Goal: Task Accomplishment & Management: Use online tool/utility

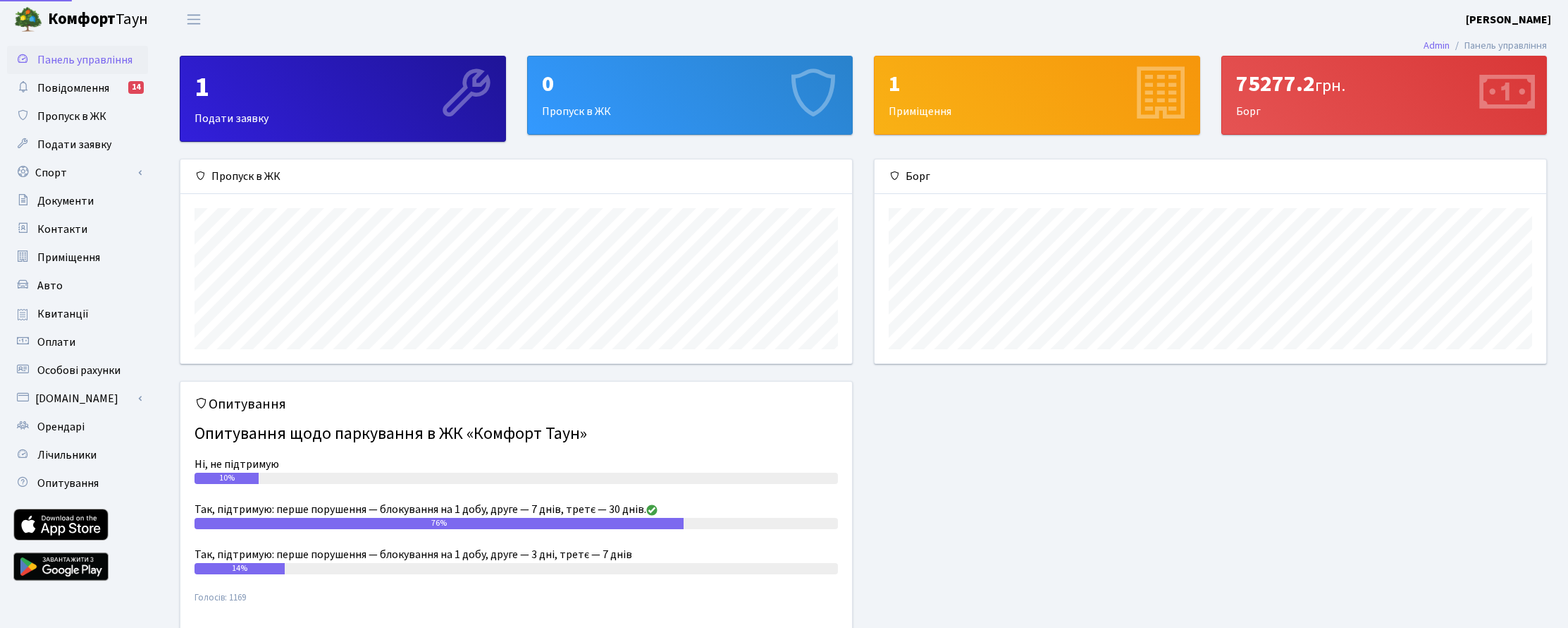
scroll to position [203, 672]
click at [60, 169] on link "Спорт" at bounding box center [78, 173] width 141 height 28
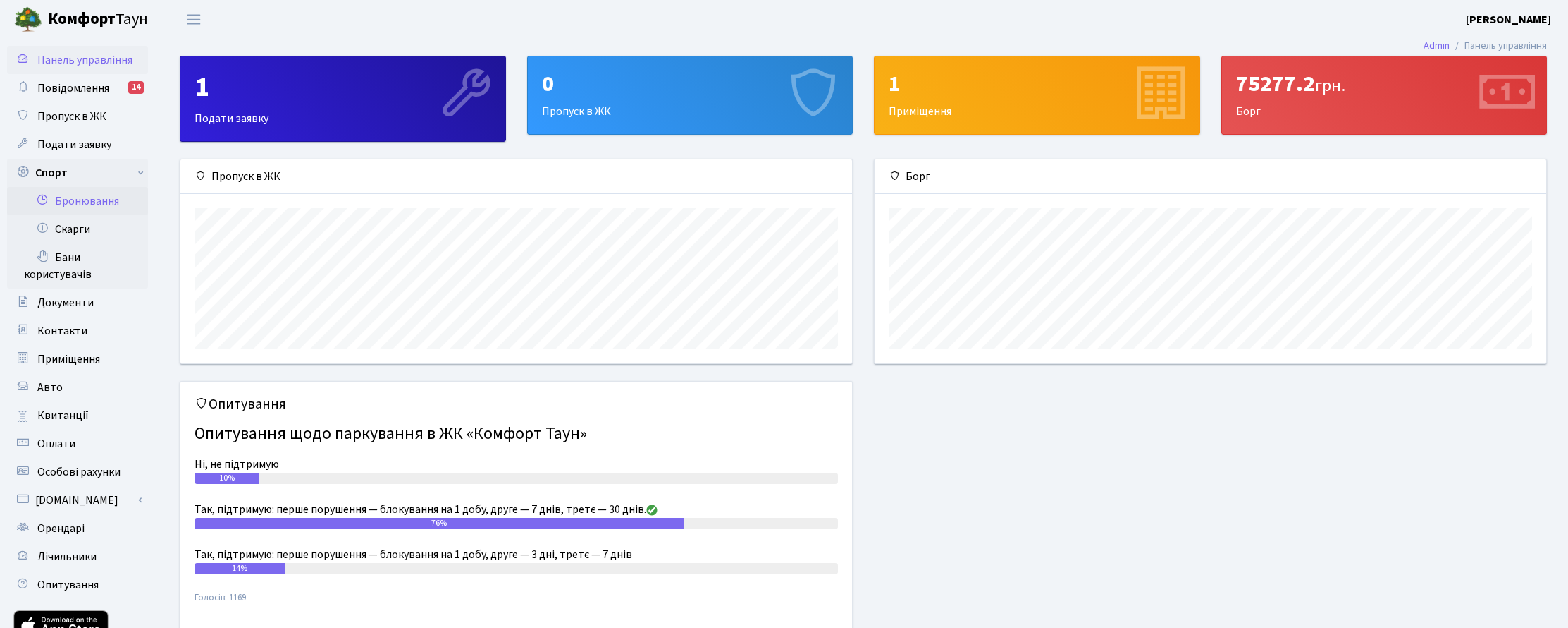
click at [71, 197] on link "Бронювання" at bounding box center [78, 201] width 141 height 28
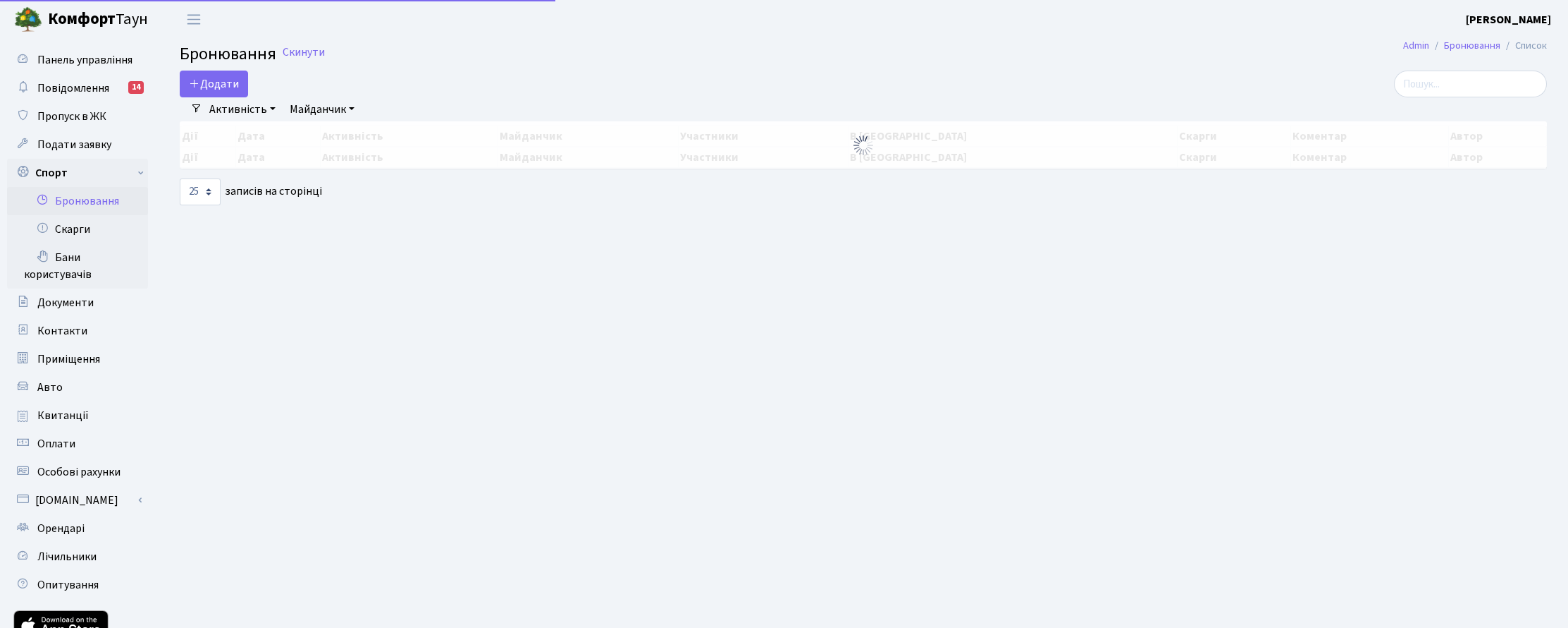
select select "25"
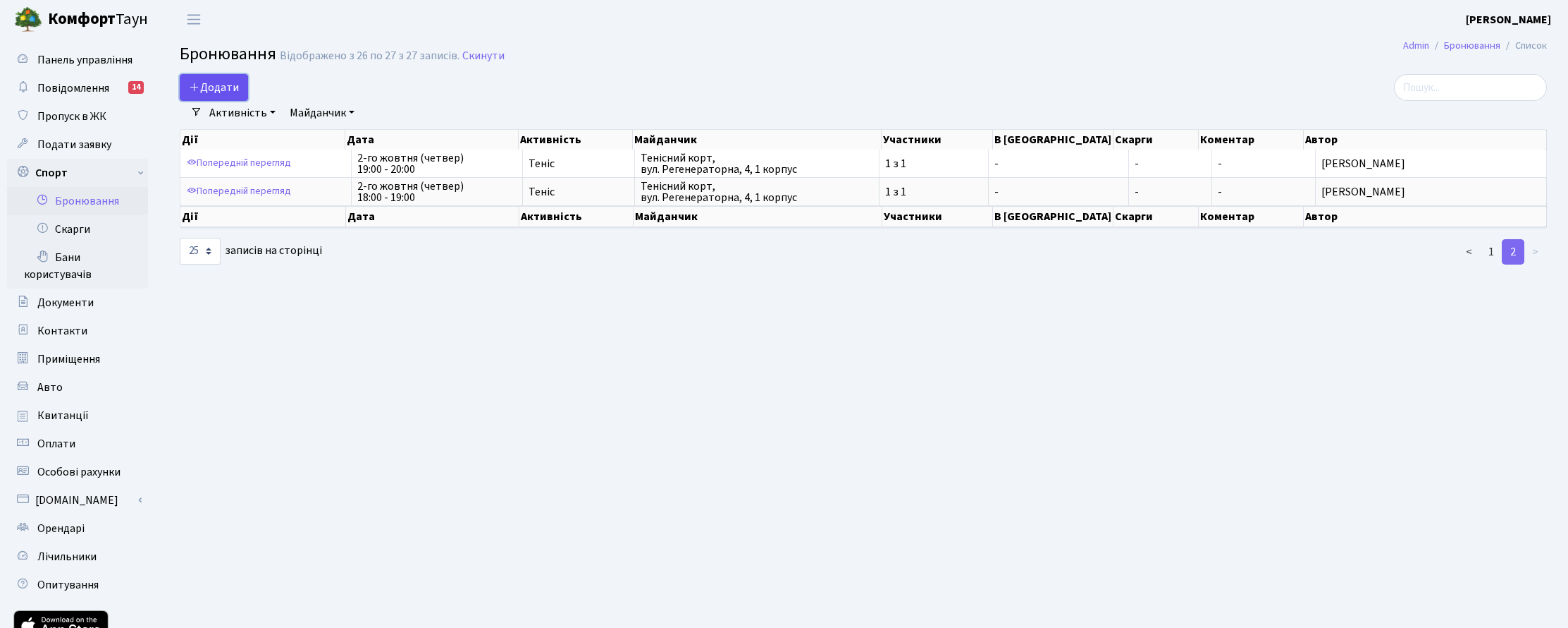
click at [221, 86] on button "Додати" at bounding box center [214, 87] width 69 height 27
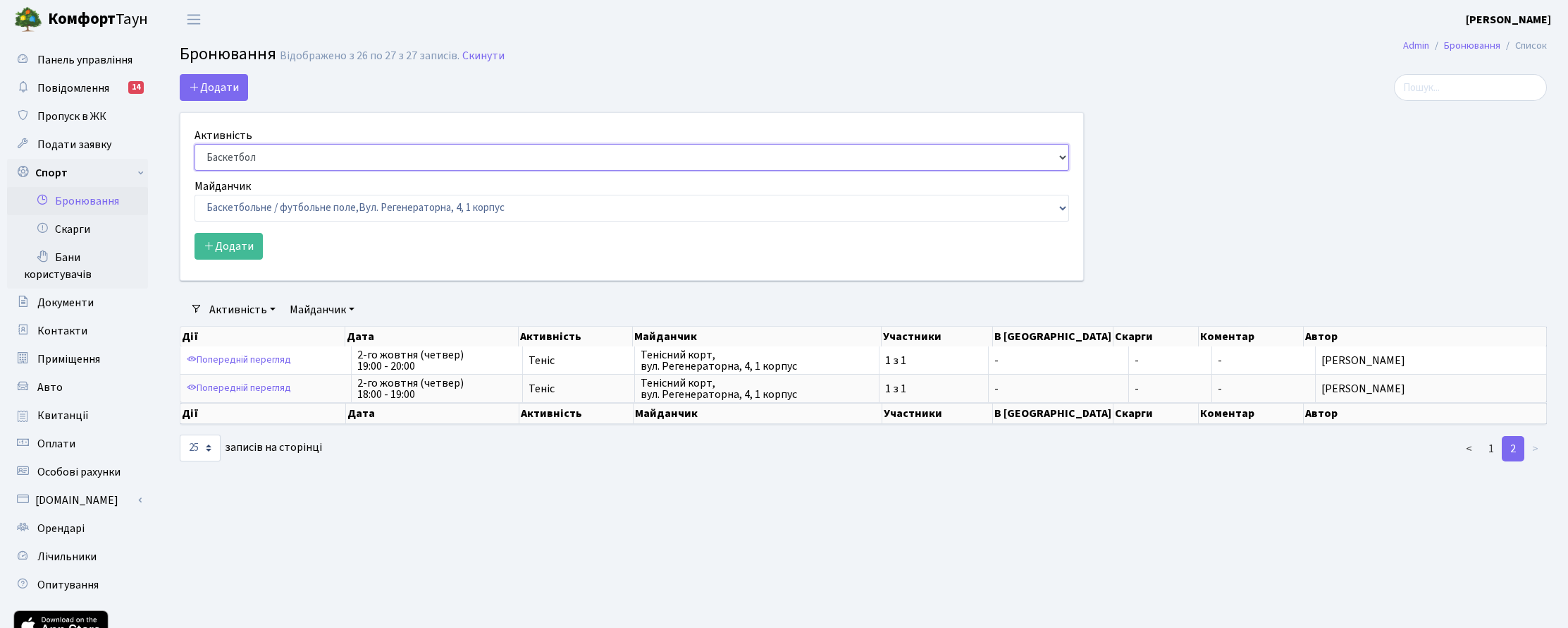
click at [255, 159] on select "Баскетбол Волейбол Йога Катання на роликах Настільний теніс Теніс Футбол Фітнес" at bounding box center [632, 157] width 875 height 27
select select "1"
click at [195, 144] on select "Баскетбол Волейбол Йога Катання на роликах Настільний теніс Теніс Футбол Фітнес" at bounding box center [632, 157] width 875 height 27
click at [281, 210] on select "Баскетбольне / футбольне поле, Вул. Регенераторна, 4, 1 корпус Баскетбольне пол…" at bounding box center [632, 208] width 875 height 27
select select "1"
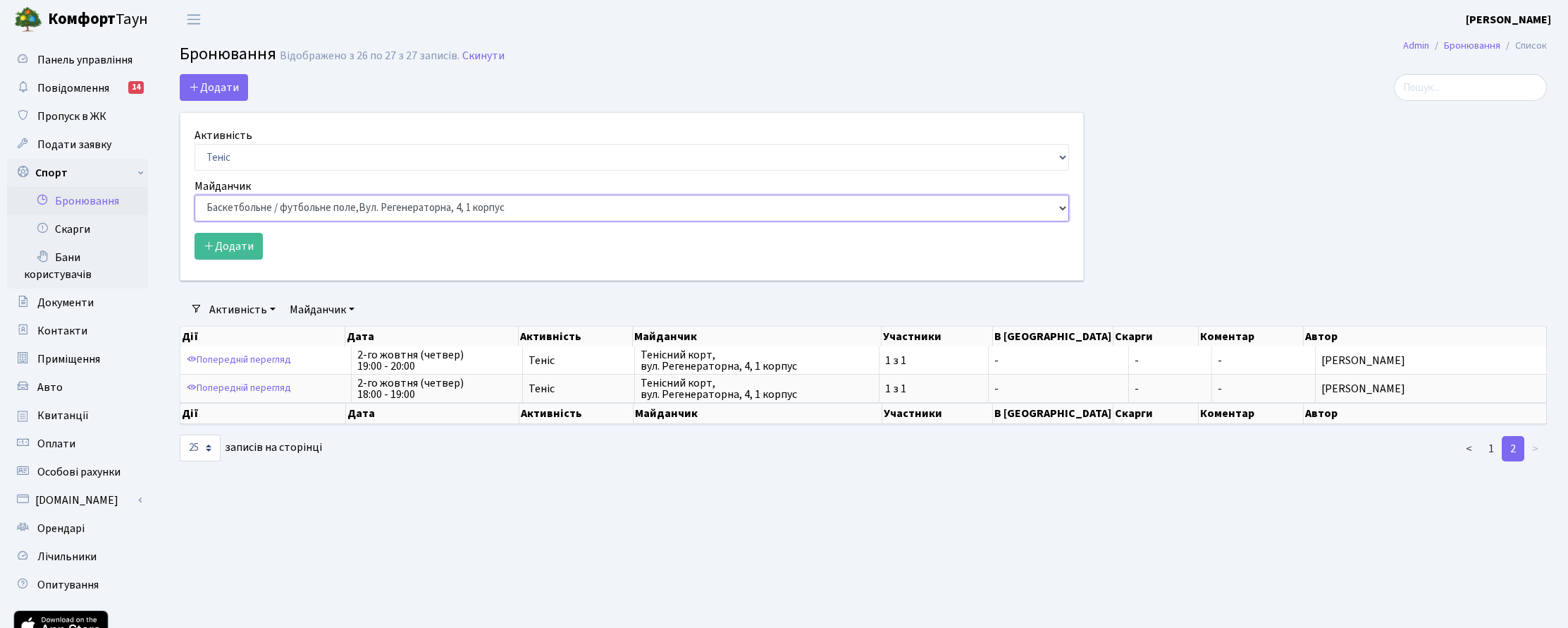
click at [195, 195] on select "Баскетбольне / футбольне поле, Вул. Регенераторна, 4, 1 корпус Баскетбольне пол…" at bounding box center [632, 208] width 875 height 27
click at [231, 249] on button "Додати" at bounding box center [229, 246] width 69 height 27
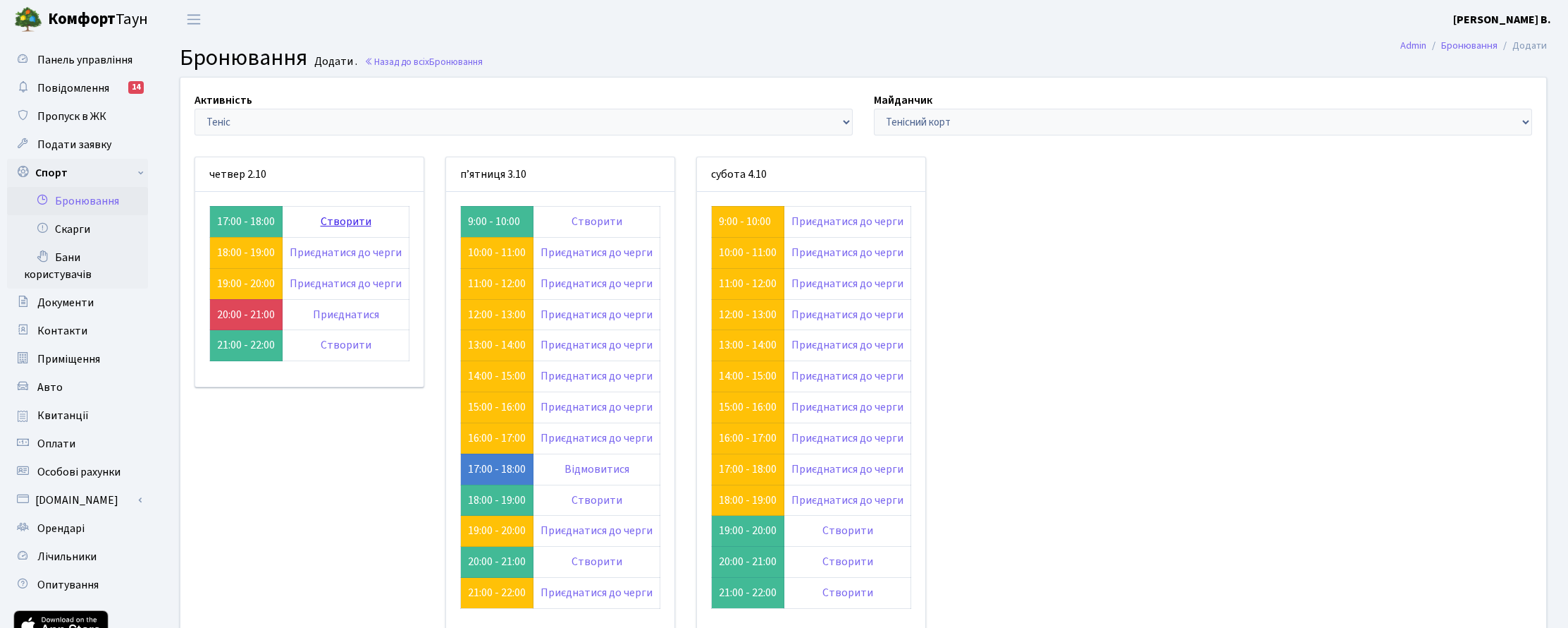
click at [343, 222] on link "Створити" at bounding box center [345, 221] width 51 height 16
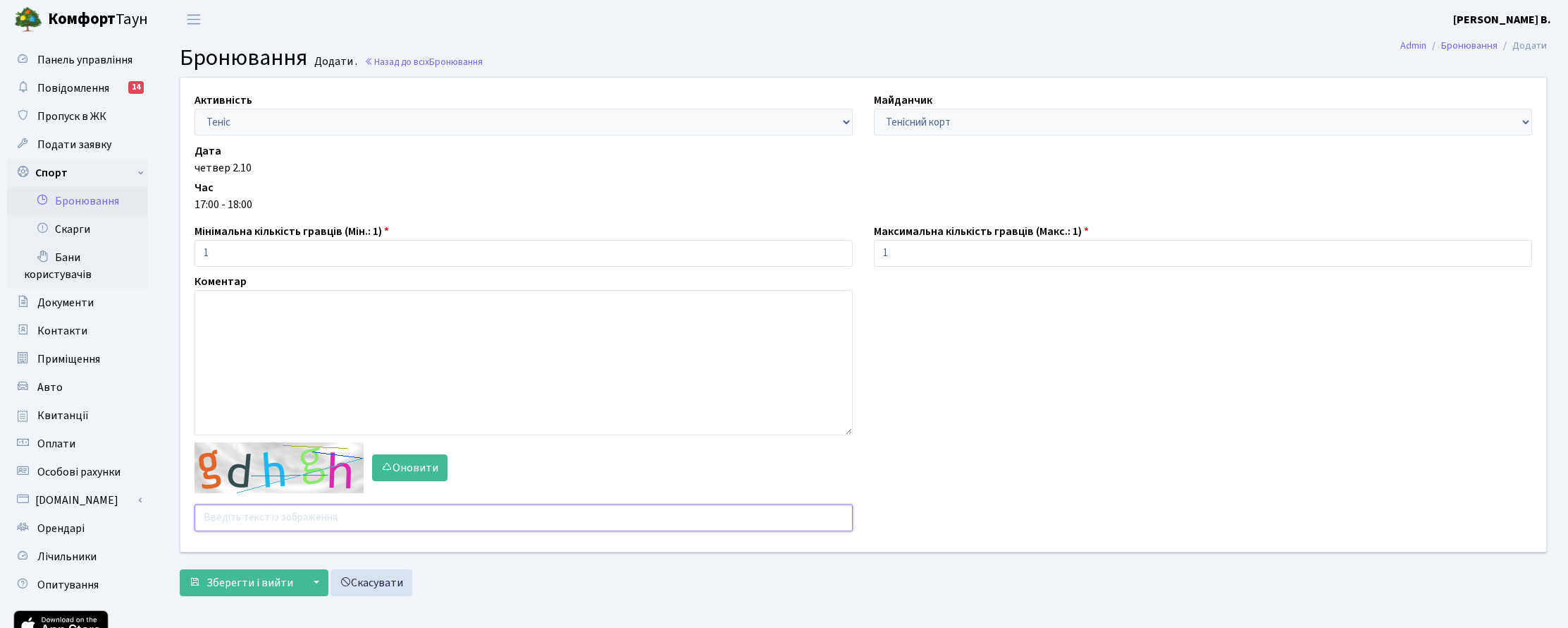
click at [253, 518] on input "text" at bounding box center [524, 517] width 658 height 27
type input "bmd4r"
click at [180, 569] on button "Зберегти і вийти" at bounding box center [241, 582] width 123 height 27
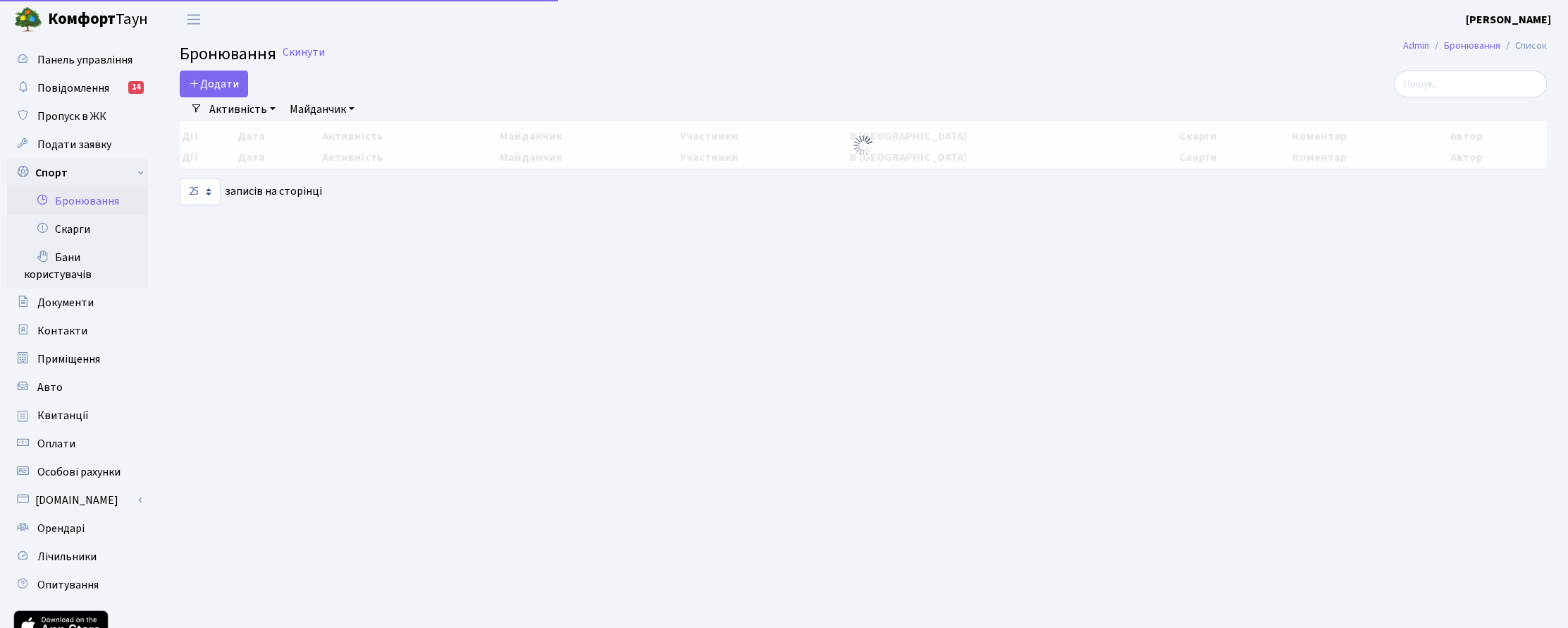
select select "25"
